Goal: Obtain resource: Obtain resource

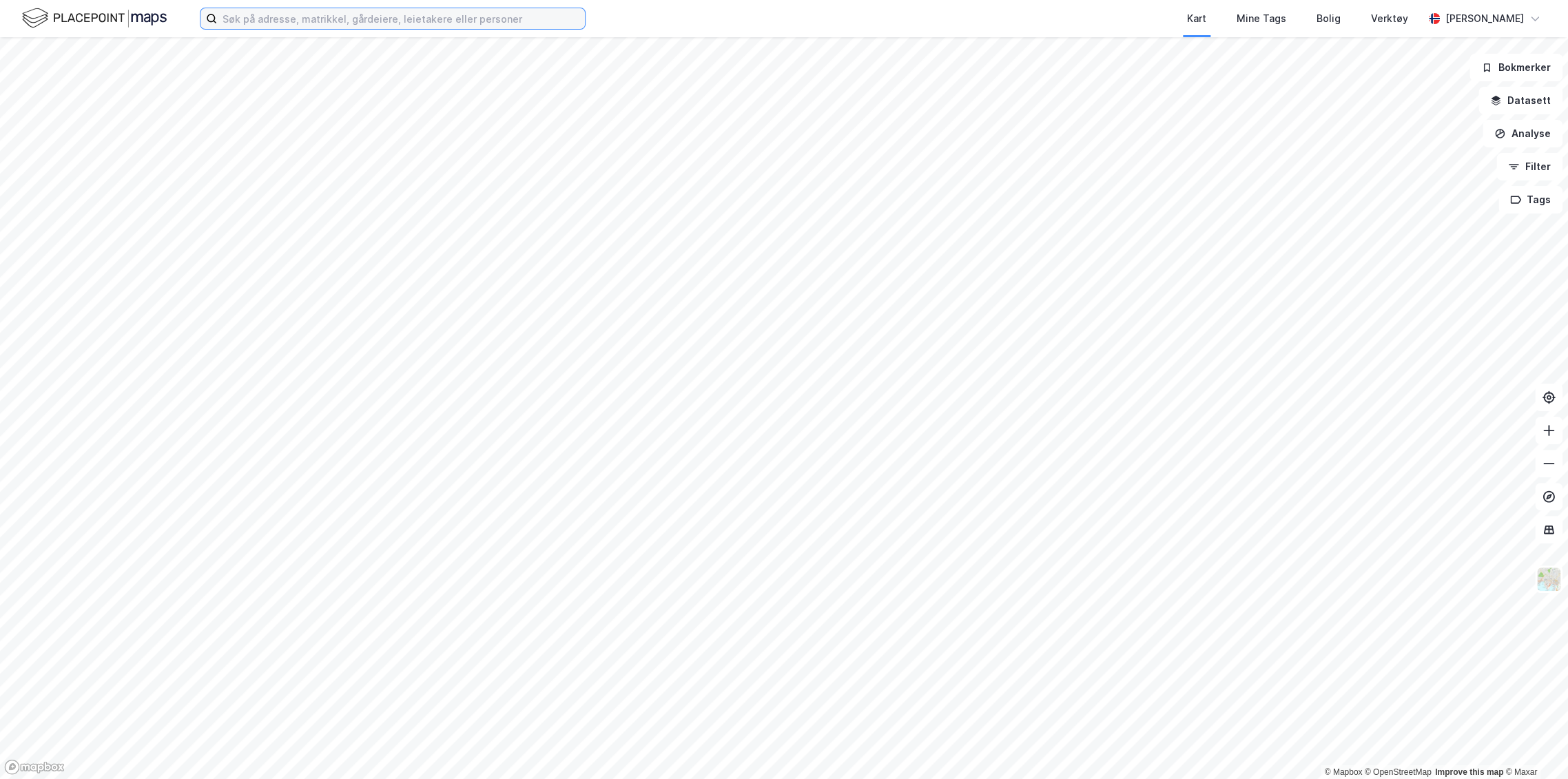
click at [296, 16] on input at bounding box center [401, 18] width 368 height 20
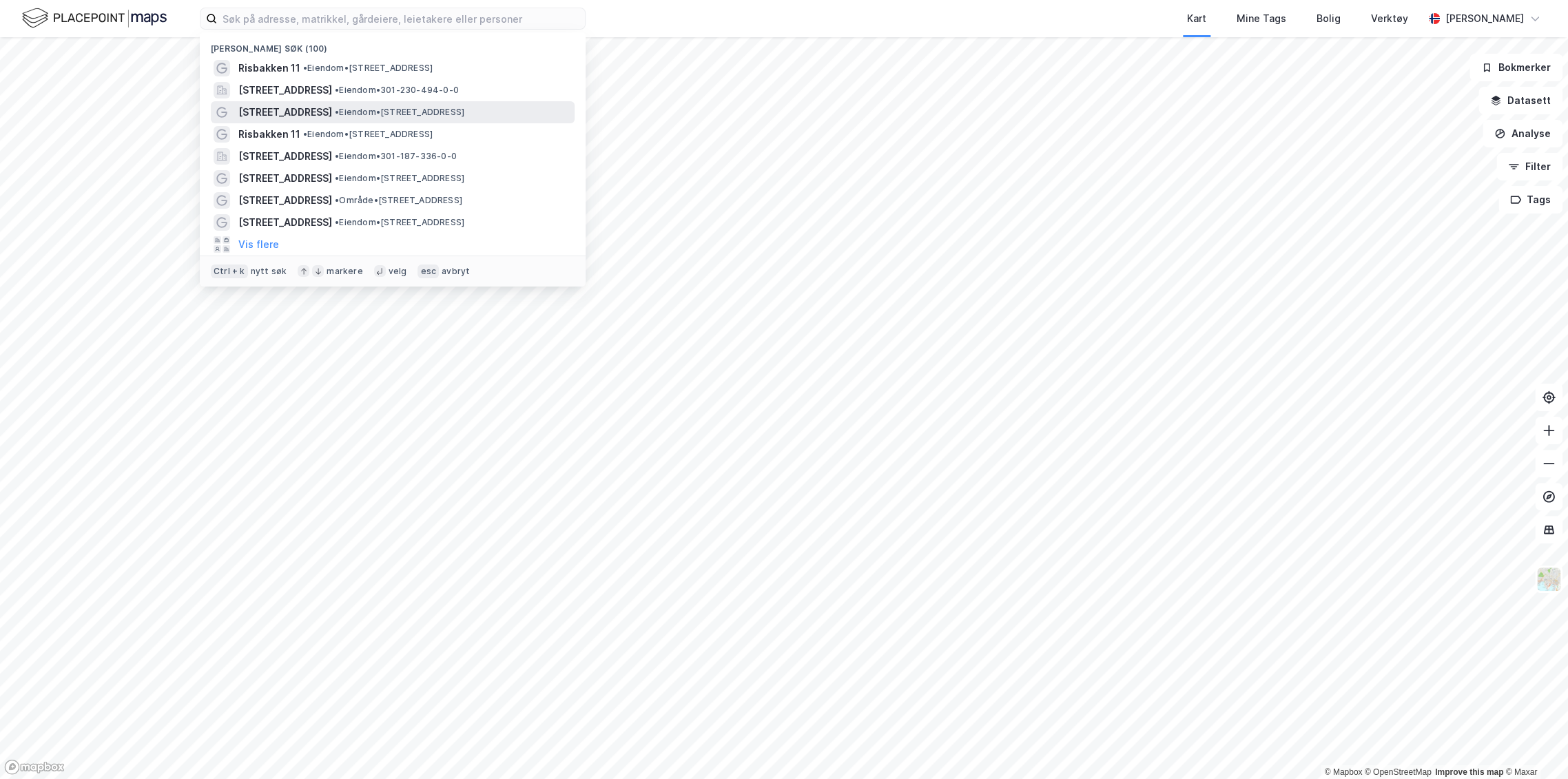
click at [242, 112] on span "[STREET_ADDRESS]" at bounding box center [285, 112] width 93 height 17
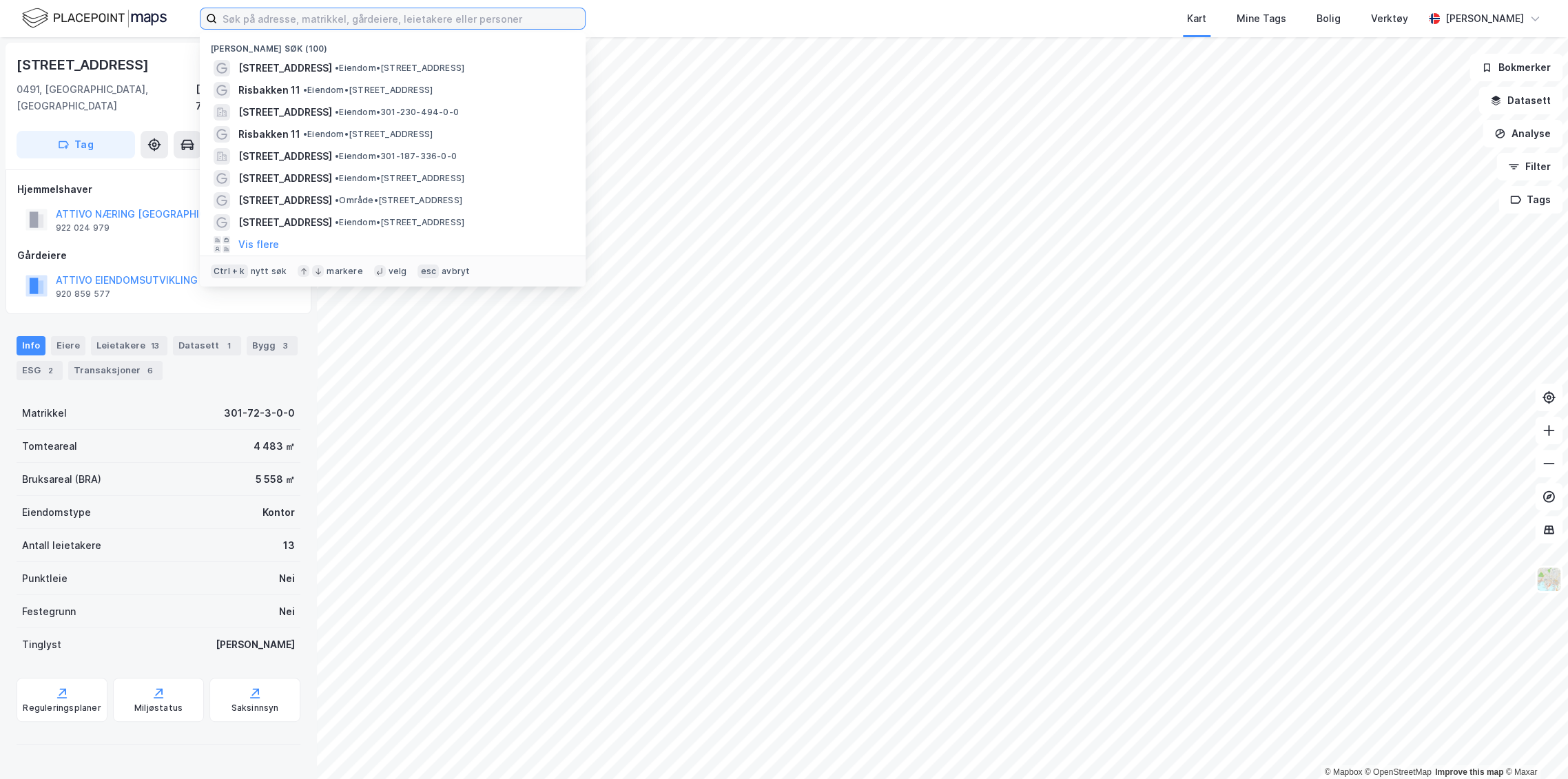
click at [293, 19] on input at bounding box center [401, 18] width 368 height 20
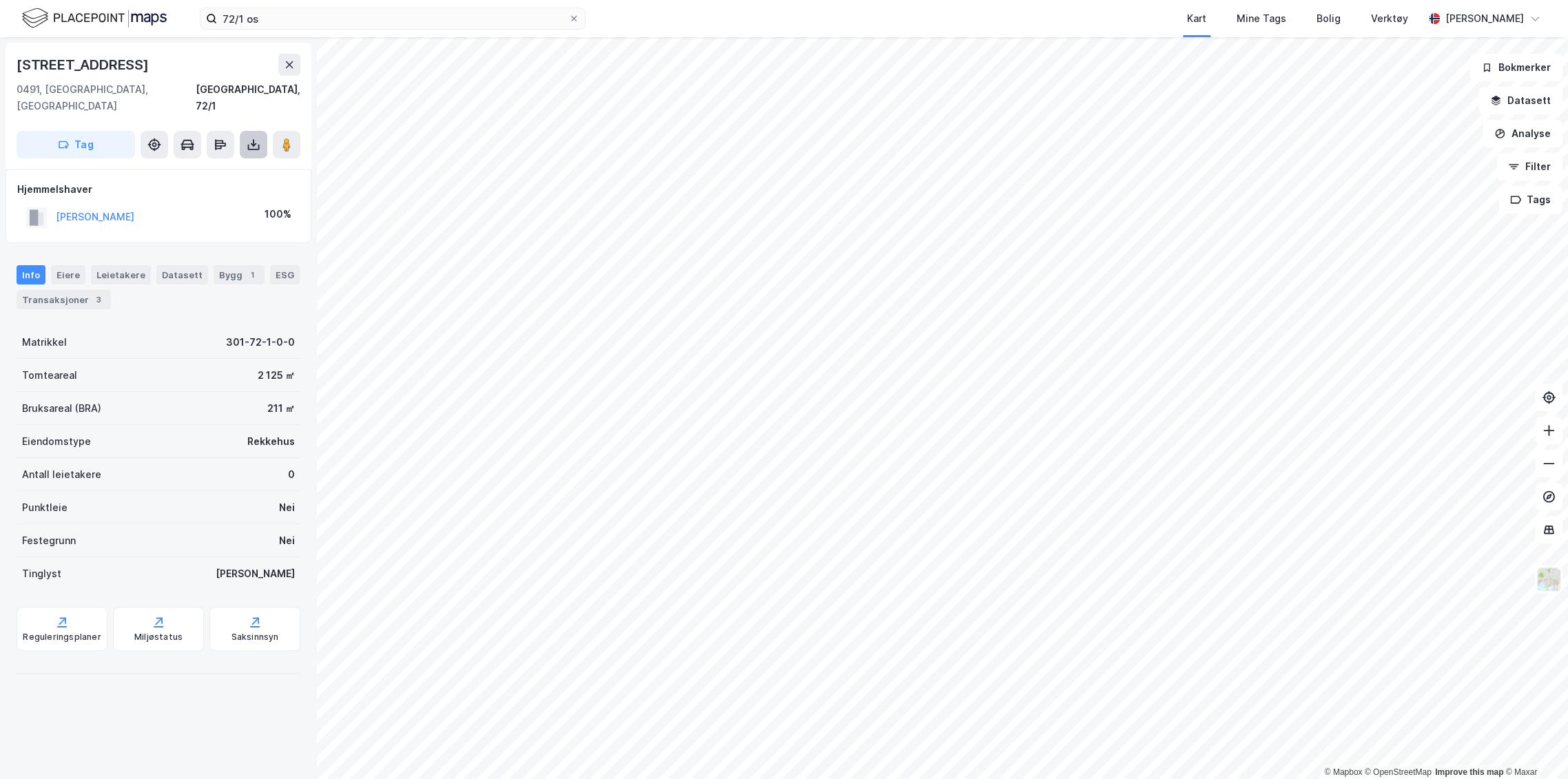
click at [247, 138] on icon at bounding box center [253, 145] width 14 height 14
click at [225, 167] on div "Last ned grunnbok" at bounding box center [185, 171] width 80 height 11
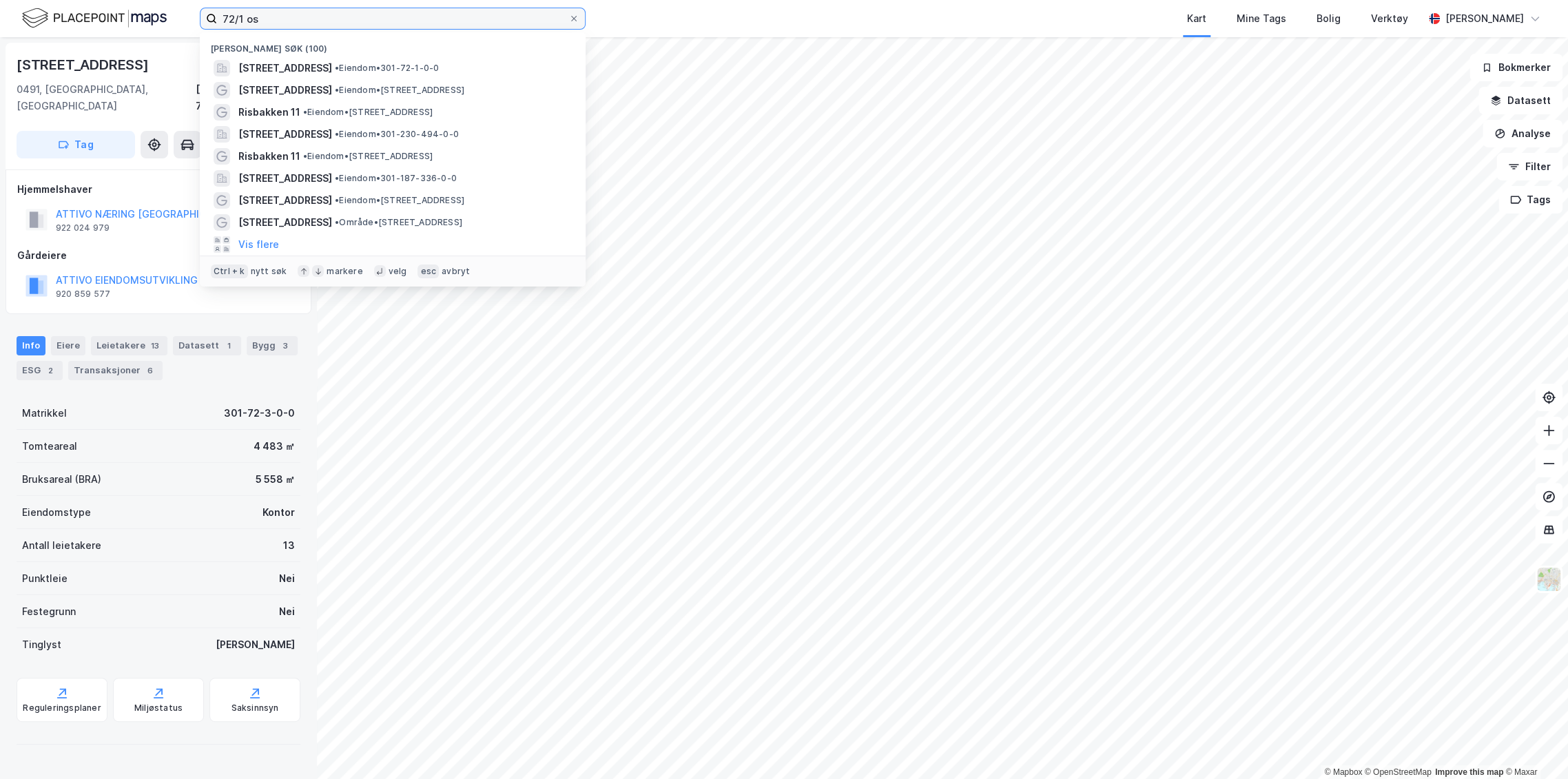
drag, startPoint x: 280, startPoint y: 21, endPoint x: 199, endPoint y: 24, distance: 81.1
click at [200, 24] on label "72/1 os" at bounding box center [392, 19] width 386 height 22
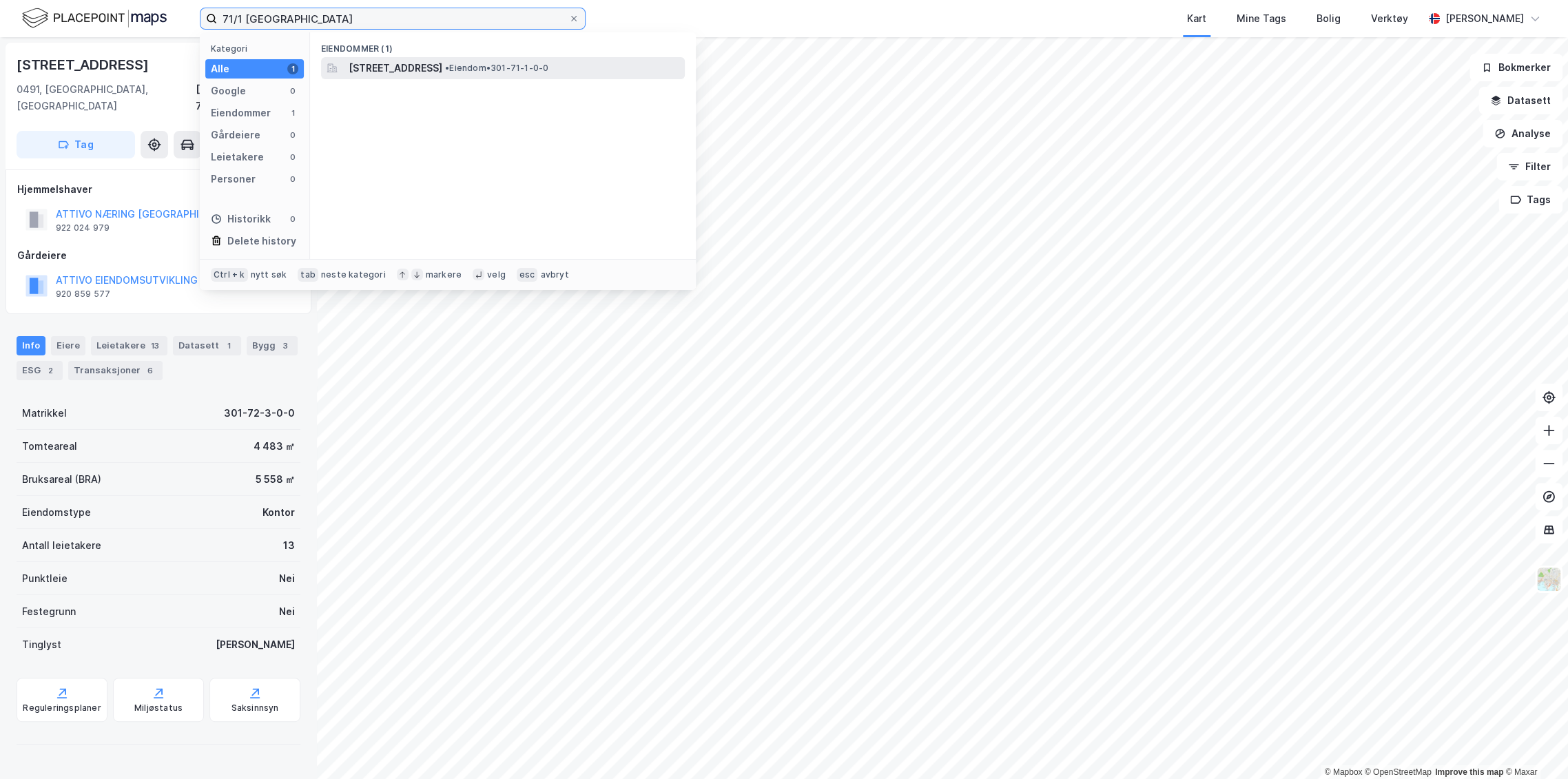
type input "71/1 [GEOGRAPHIC_DATA]"
click at [366, 69] on span "[STREET_ADDRESS]" at bounding box center [395, 68] width 93 height 17
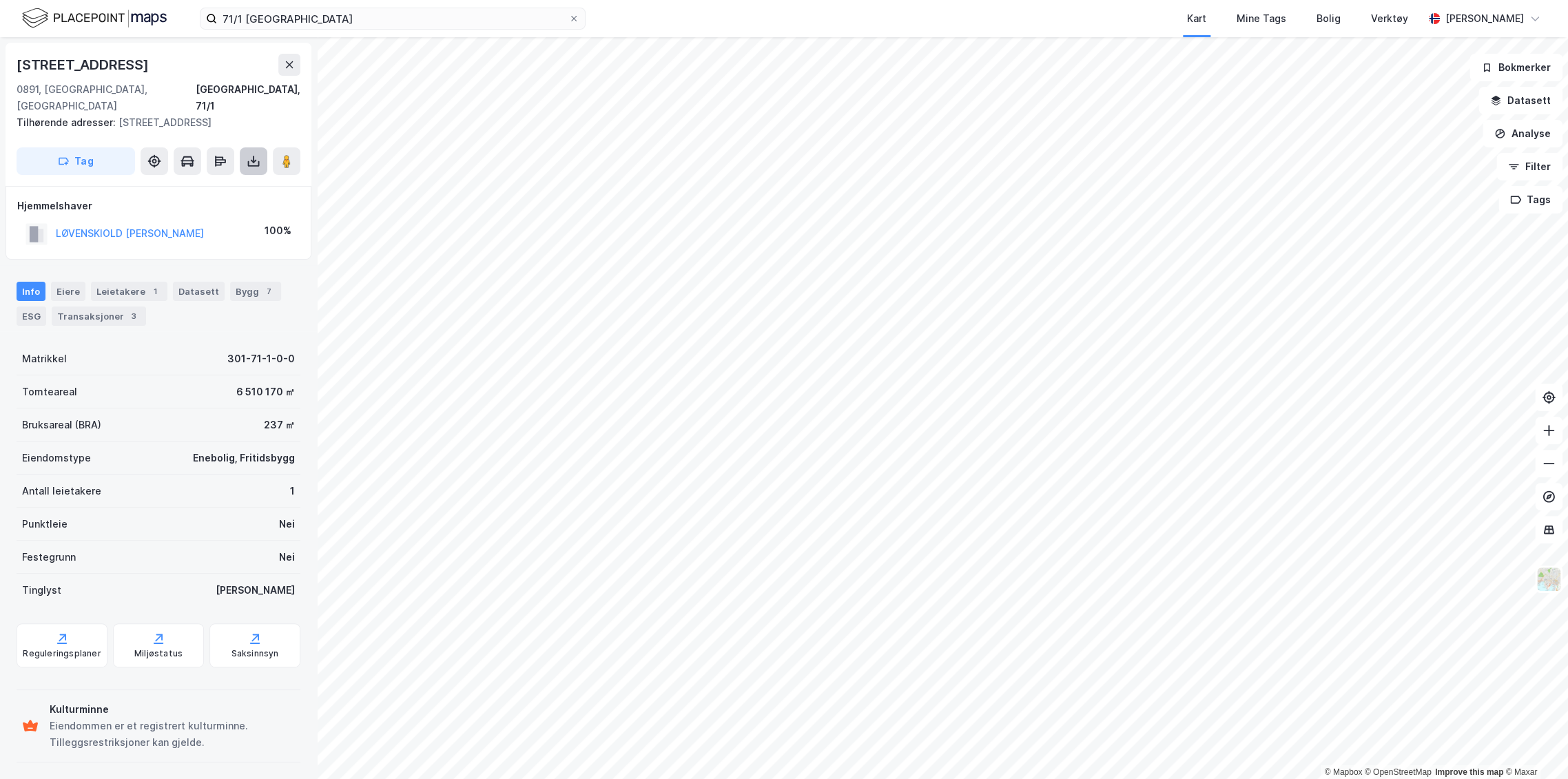
click at [255, 154] on icon at bounding box center [253, 161] width 14 height 14
click at [212, 178] on div "Last ned grunnbok" at bounding box center [194, 189] width 147 height 22
